Goal: Information Seeking & Learning: Learn about a topic

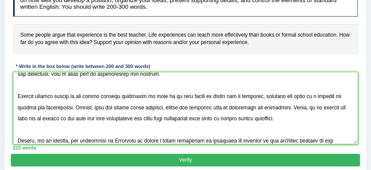
scroll to position [99, 0]
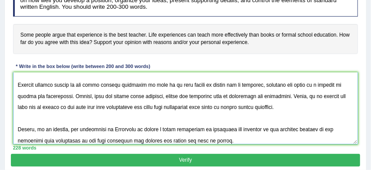
type textarea "One of the most important trends of [DATE] world is the colossal upsurge in the…"
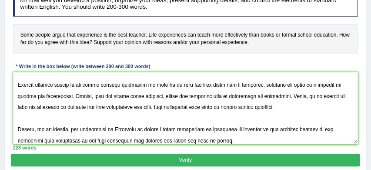
click at [217, 161] on button "Verify" at bounding box center [185, 159] width 349 height 13
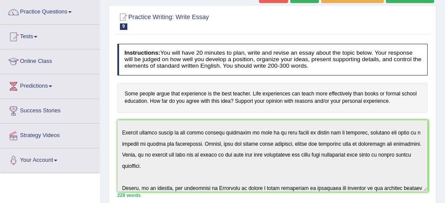
scroll to position [98, 0]
click at [52, 11] on link "Practice Questions" at bounding box center [49, 11] width 99 height 22
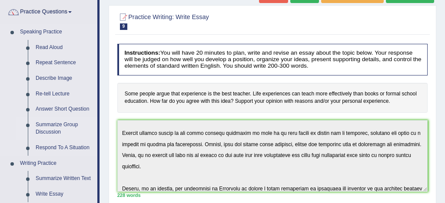
click at [63, 127] on link "Summarize Group Discussion" at bounding box center [65, 128] width 66 height 23
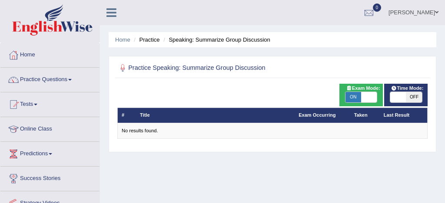
click at [354, 96] on span "ON" at bounding box center [354, 97] width 16 height 10
checkbox input "false"
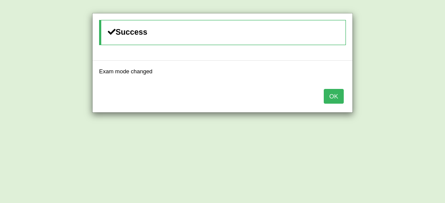
click at [339, 95] on button "OK" at bounding box center [334, 96] width 20 height 15
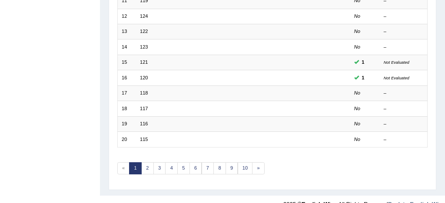
scroll to position [285, 0]
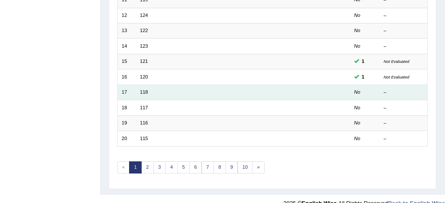
click at [167, 95] on td "118" at bounding box center [215, 92] width 159 height 15
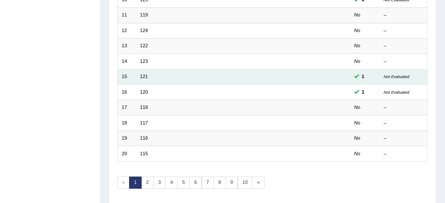
scroll to position [267, 0]
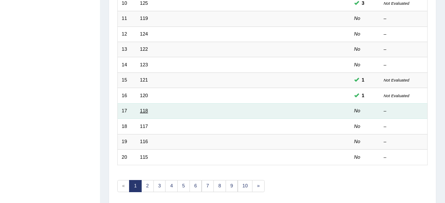
click at [142, 113] on link "118" at bounding box center [144, 110] width 8 height 5
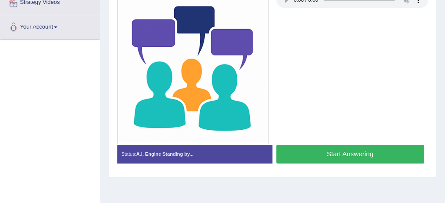
scroll to position [202, 0]
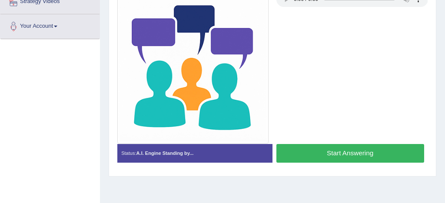
click at [340, 152] on button "Start Answering" at bounding box center [351, 153] width 148 height 19
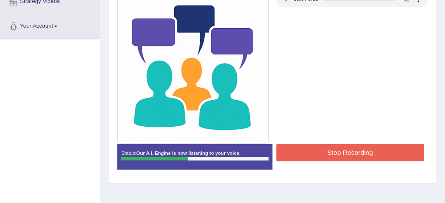
click at [340, 152] on button "Stop Recording" at bounding box center [351, 152] width 148 height 17
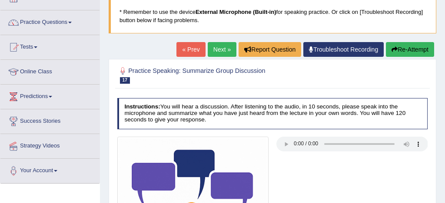
scroll to position [54, 0]
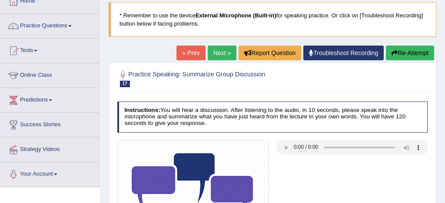
click at [216, 51] on link "Next »" at bounding box center [222, 53] width 29 height 15
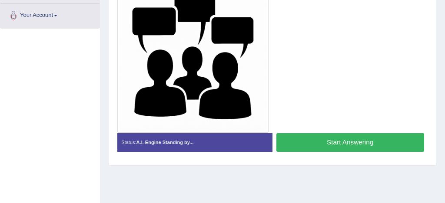
scroll to position [215, 0]
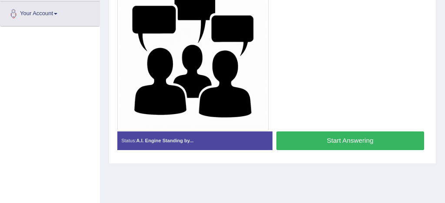
click at [338, 141] on button "Start Answering" at bounding box center [351, 141] width 148 height 19
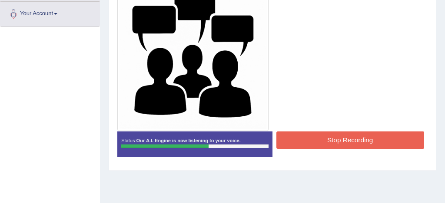
click at [338, 143] on button "Stop Recording" at bounding box center [351, 140] width 148 height 17
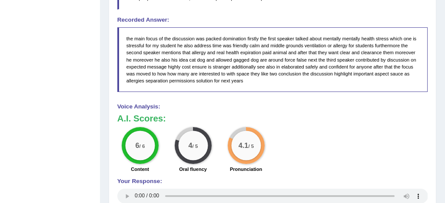
scroll to position [507, 0]
